Goal: Task Accomplishment & Management: Manage account settings

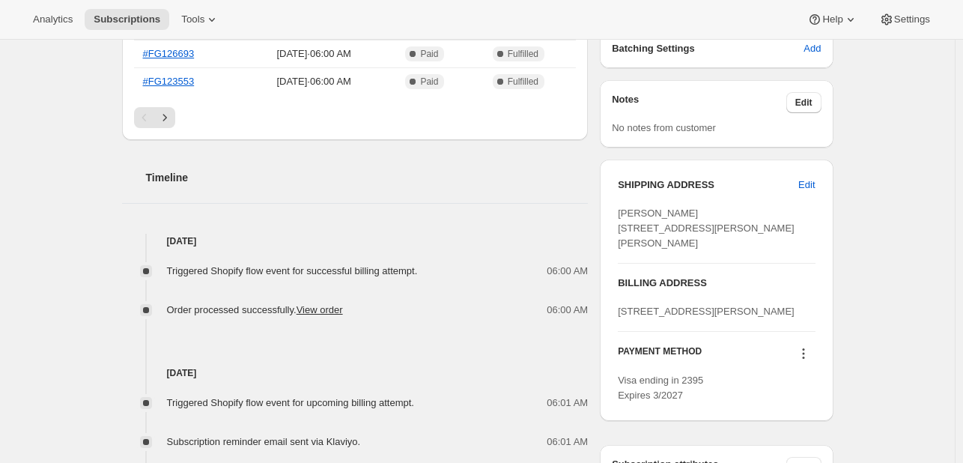
scroll to position [512, 0]
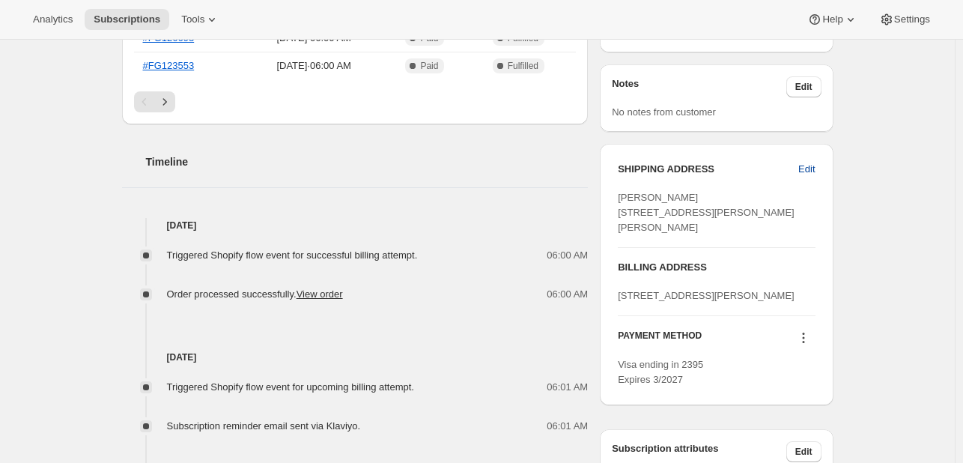
click at [806, 169] on span "Edit" at bounding box center [806, 169] width 16 height 15
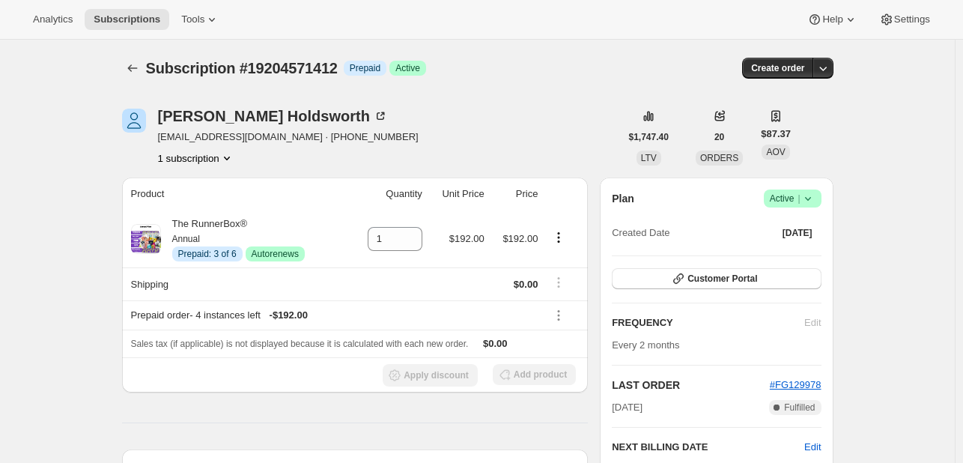
select select "[GEOGRAPHIC_DATA]"
select select "VA"
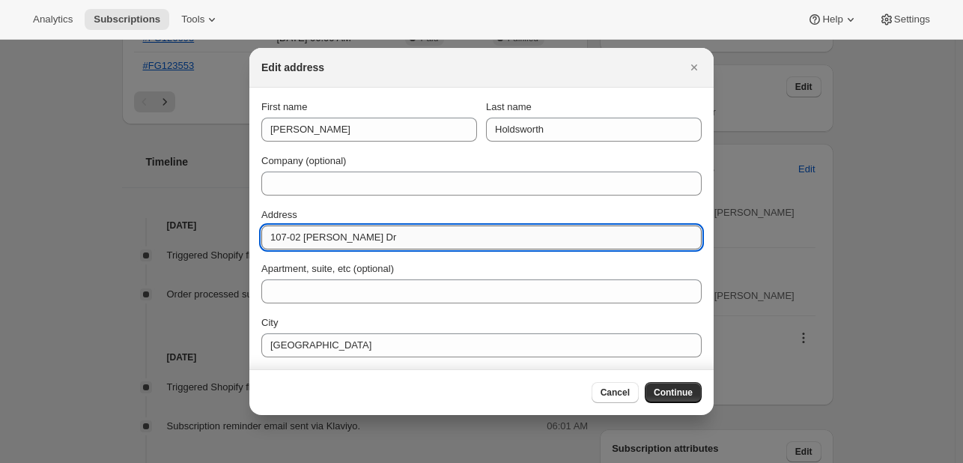
click at [323, 230] on input "107-02 [PERSON_NAME] Dr" at bounding box center [481, 237] width 440 height 24
paste input "[STREET_ADDRESS][PERSON_NAME]"
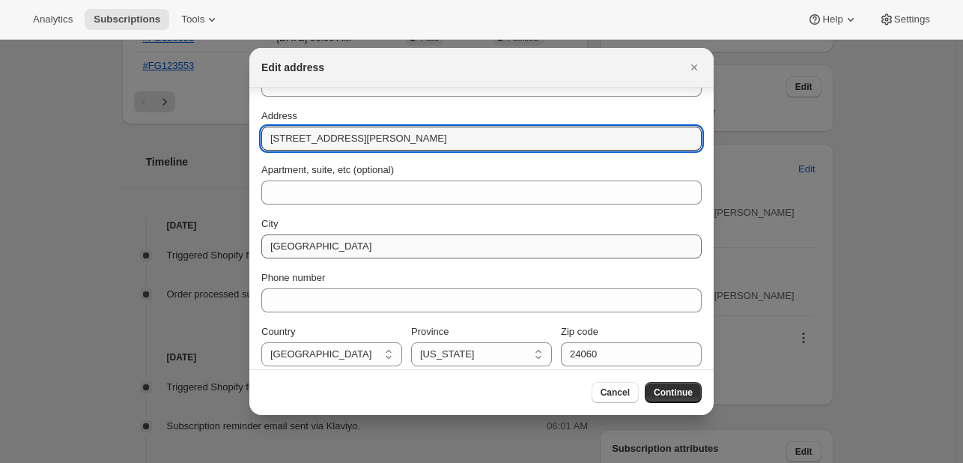
scroll to position [108, 0]
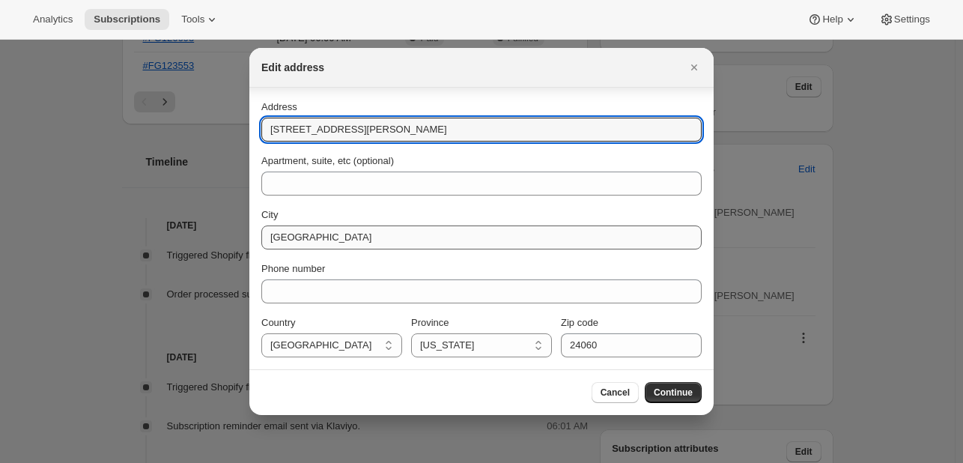
type input "[STREET_ADDRESS][PERSON_NAME]"
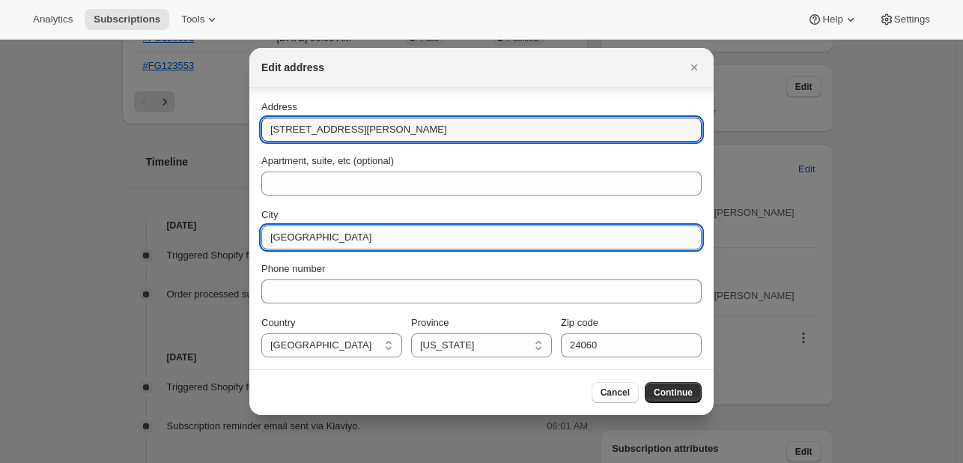
click at [299, 248] on input "[GEOGRAPHIC_DATA]" at bounding box center [481, 237] width 440 height 24
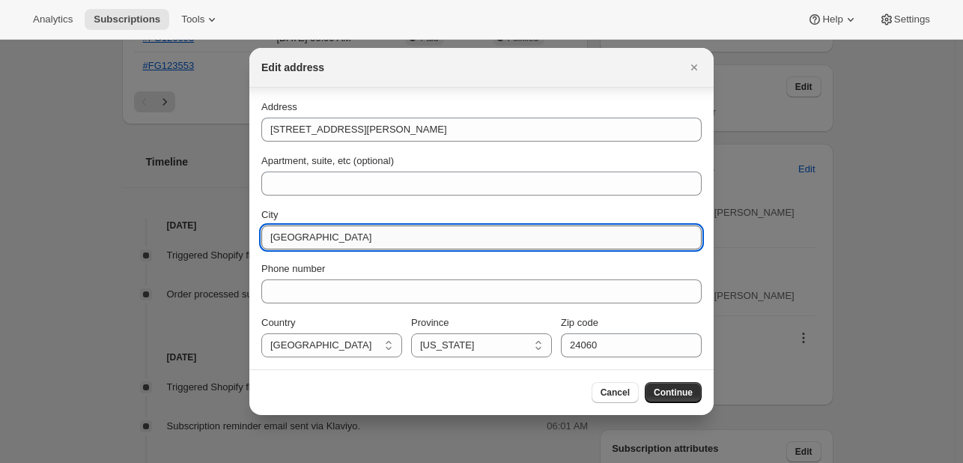
click at [299, 248] on input "[GEOGRAPHIC_DATA]" at bounding box center [481, 237] width 440 height 24
type input "[GEOGRAPHIC_DATA]"
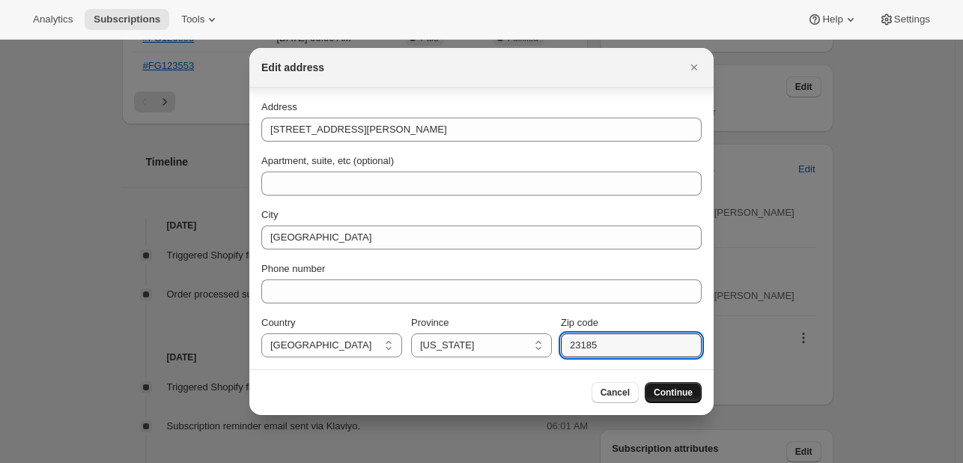
type input "23185"
click at [674, 393] on span "Continue" at bounding box center [673, 393] width 39 height 12
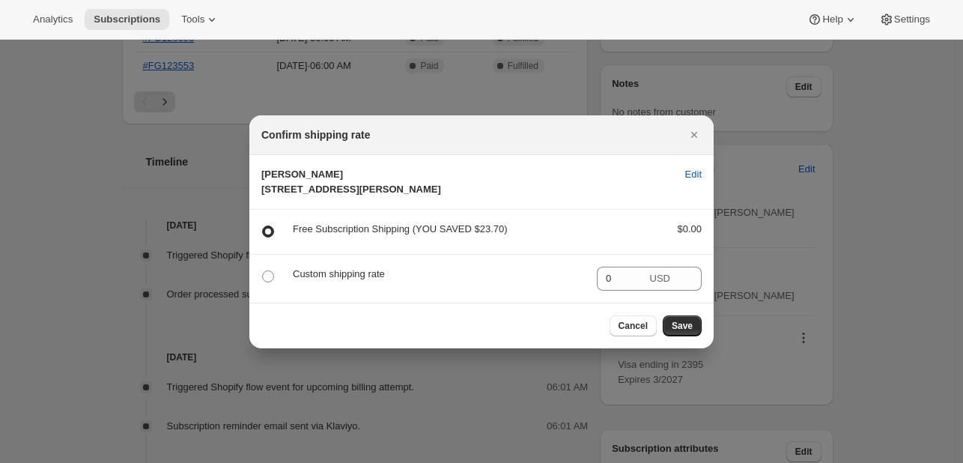
scroll to position [0, 0]
click at [696, 331] on button "Save" at bounding box center [682, 325] width 39 height 21
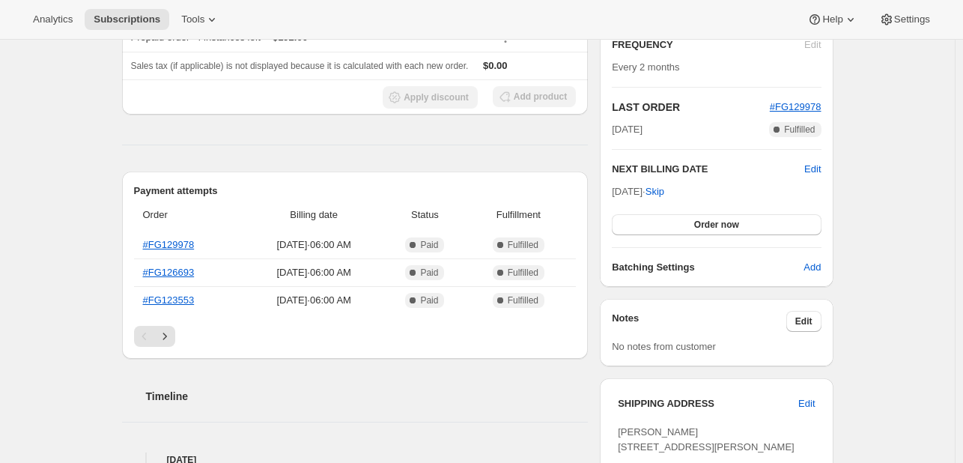
scroll to position [348, 0]
click at [693, 222] on button "Order now" at bounding box center [716, 223] width 209 height 21
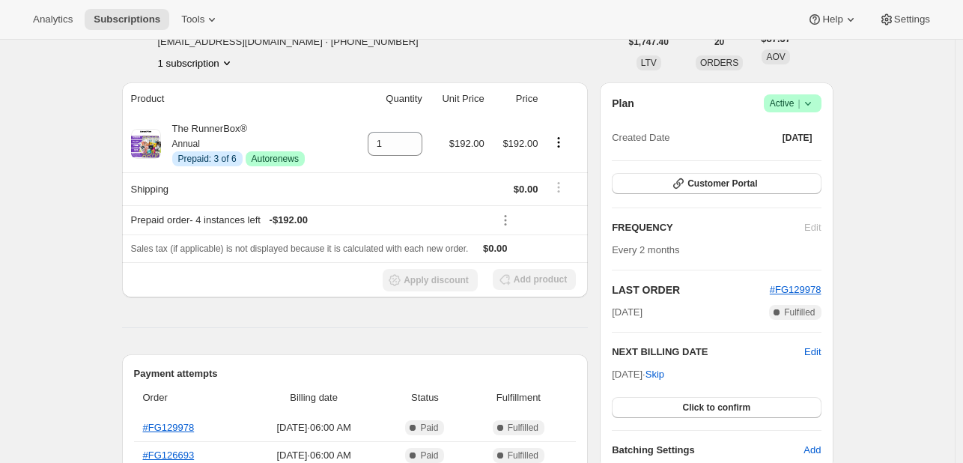
scroll to position [163, 0]
click at [688, 404] on span "Click to confirm" at bounding box center [716, 408] width 68 height 12
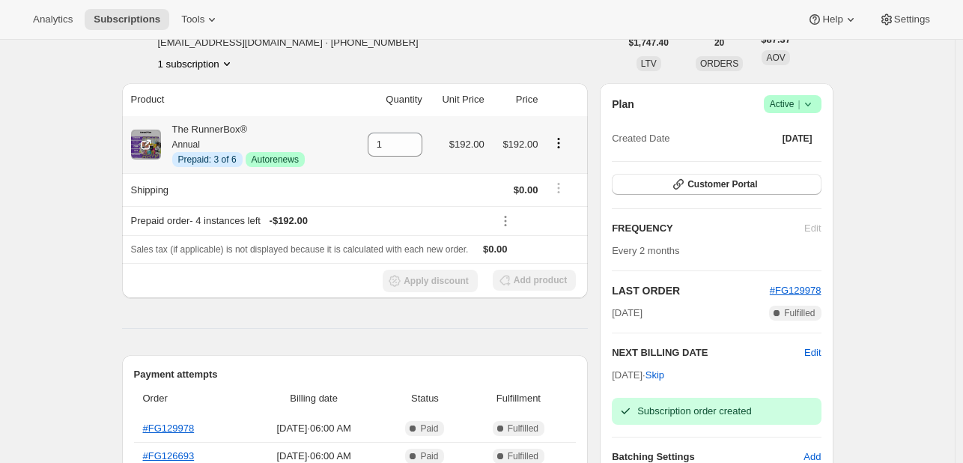
click at [556, 145] on icon "Product actions" at bounding box center [558, 143] width 15 height 15
click at [559, 201] on span "Extend prepaid" at bounding box center [554, 197] width 65 height 11
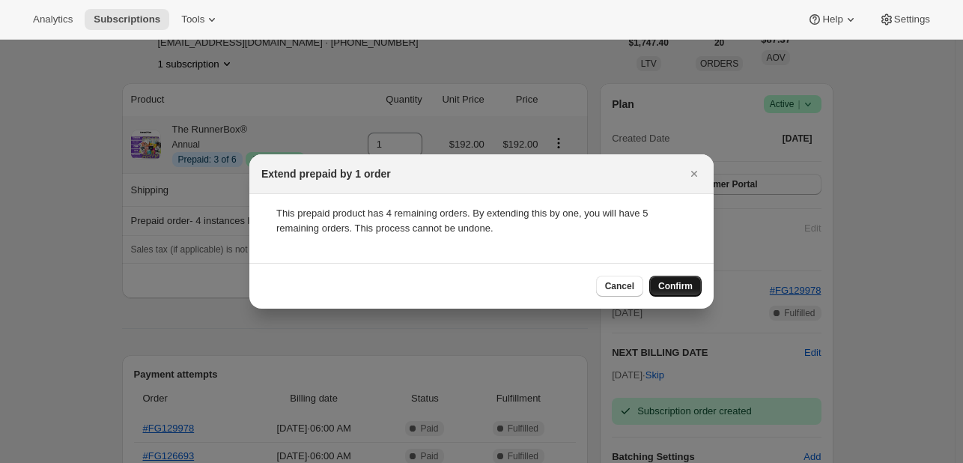
click at [682, 288] on span "Confirm" at bounding box center [675, 286] width 34 height 12
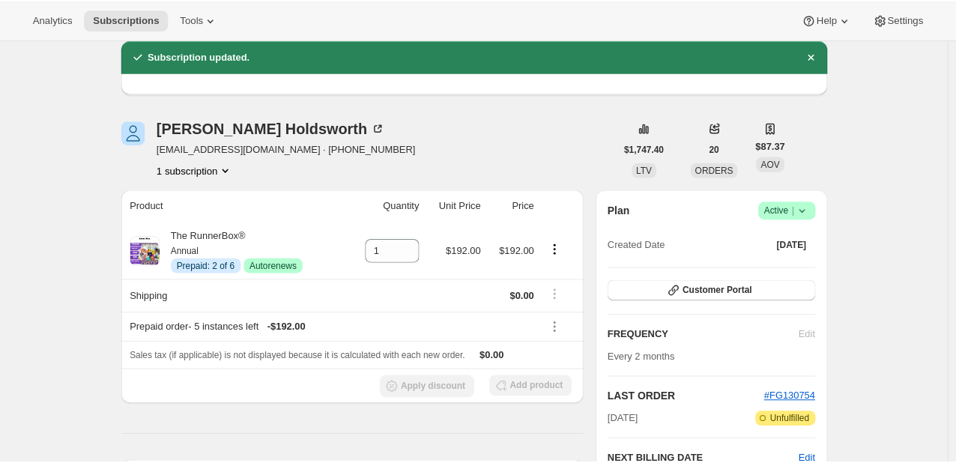
scroll to position [40, 0]
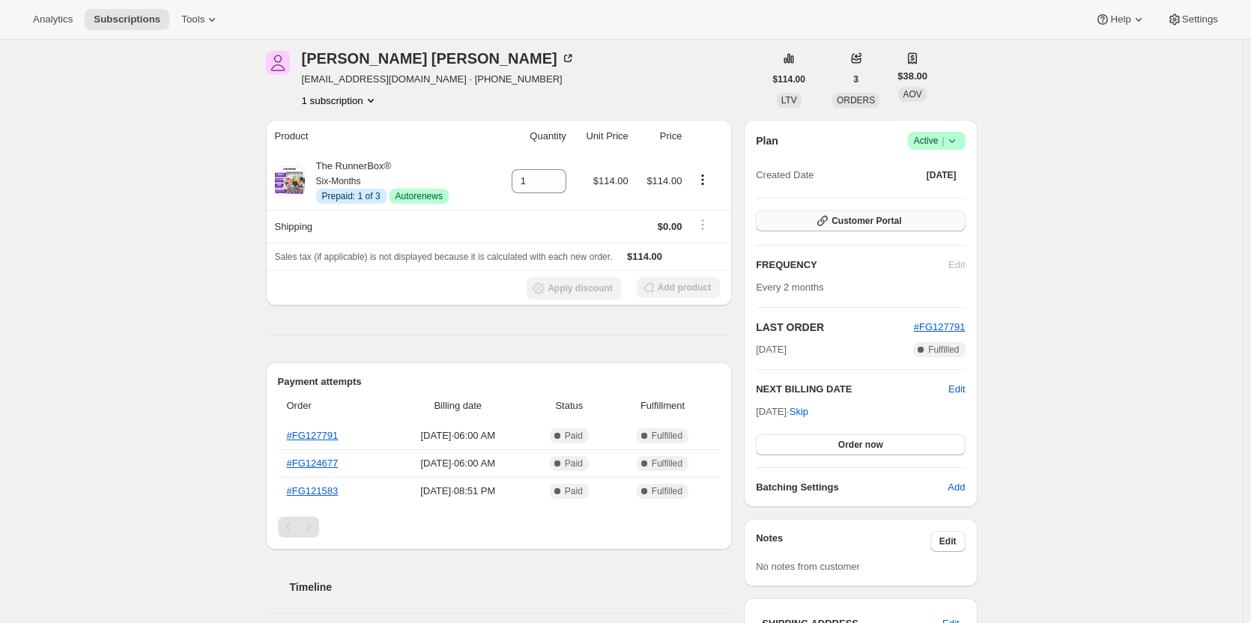
scroll to position [58, 0]
click at [960, 140] on icon at bounding box center [952, 140] width 15 height 15
click at [921, 198] on span "Cancel subscription" at bounding box center [941, 195] width 85 height 11
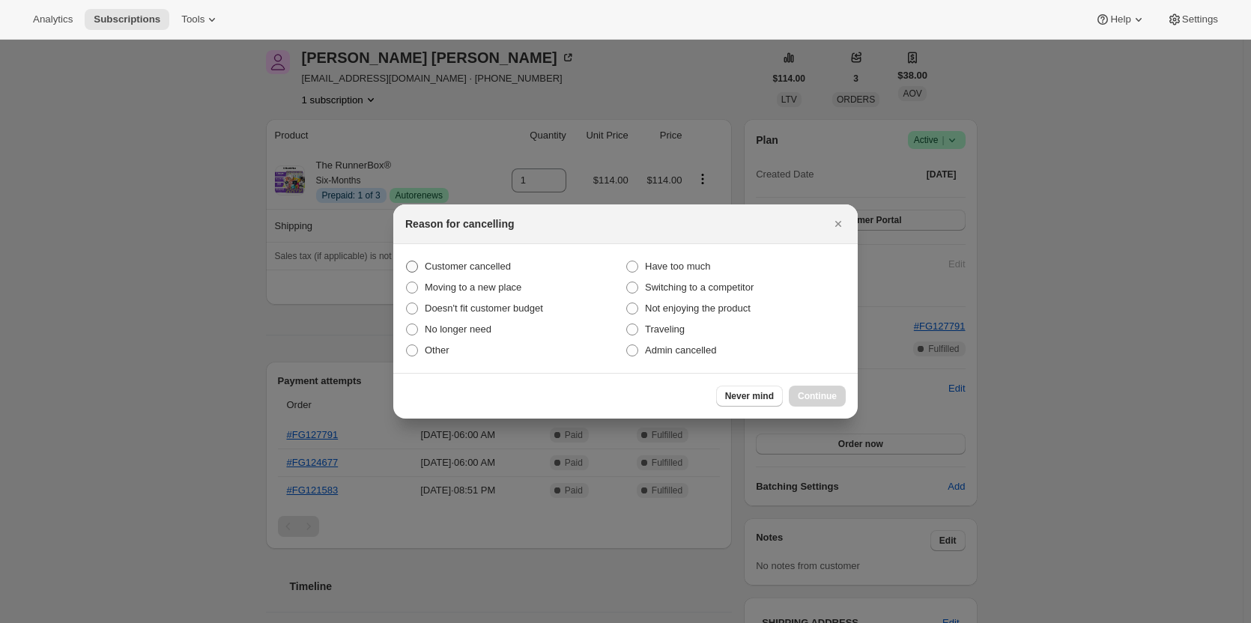
click at [447, 261] on span "Customer cancelled" at bounding box center [468, 266] width 86 height 11
click at [407, 261] on input "Customer cancelled" at bounding box center [406, 261] width 1 height 1
radio input "true"
click at [816, 393] on span "Continue" at bounding box center [817, 396] width 39 height 12
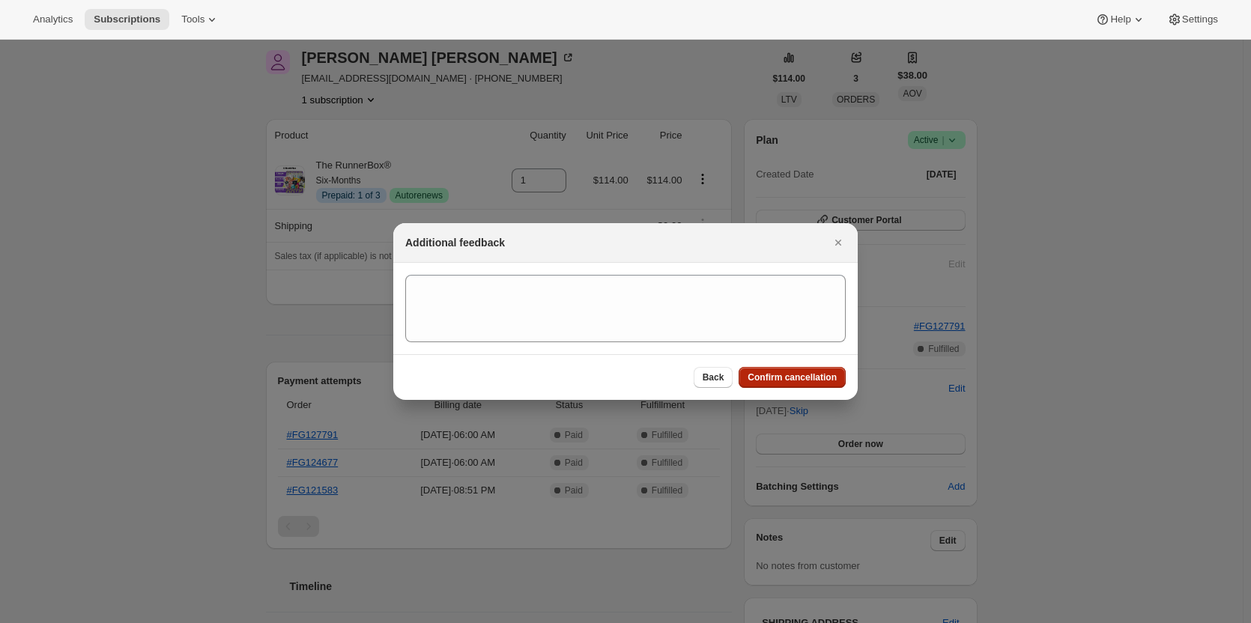
click at [791, 375] on span "Confirm cancellation" at bounding box center [792, 378] width 89 height 12
